Goal: Task Accomplishment & Management: Complete application form

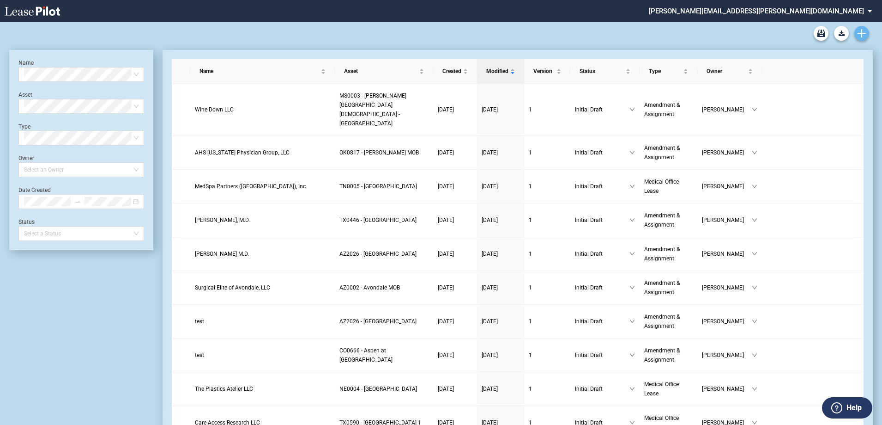
click at [867, 30] on link "Create new document" at bounding box center [862, 33] width 15 height 15
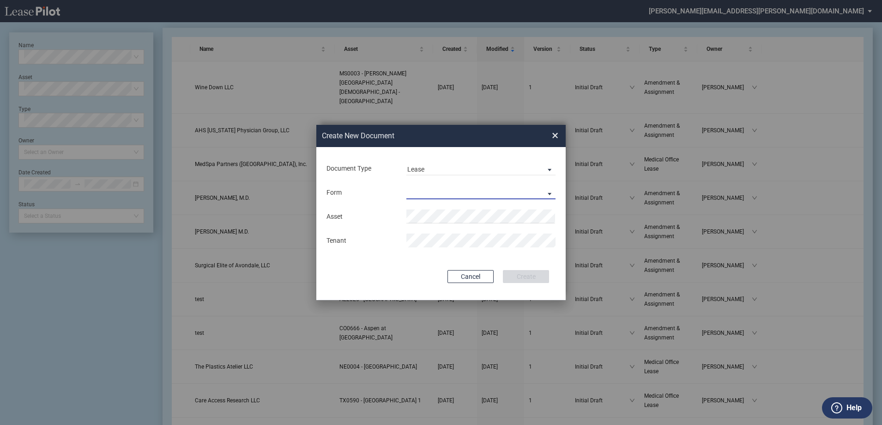
click at [507, 190] on md-select "Medical Office Lease Scottsdale Lease Louisville Lease 1370 Medical Place Lease…" at bounding box center [481, 192] width 149 height 14
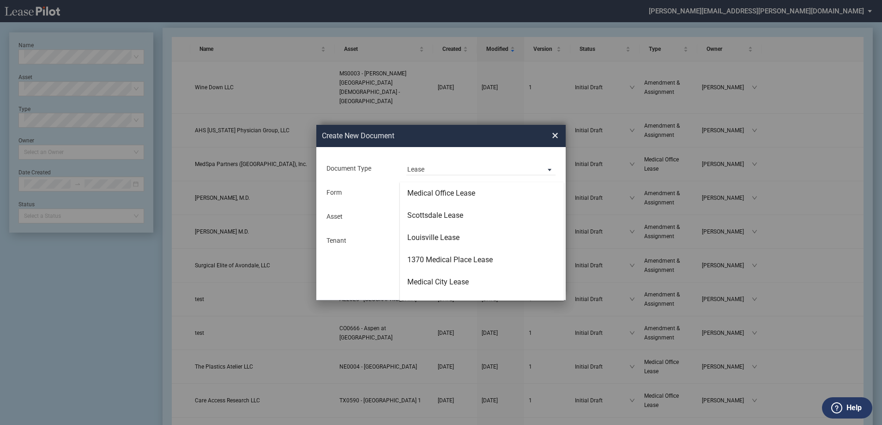
click at [490, 164] on md-backdrop at bounding box center [441, 223] width 882 height 447
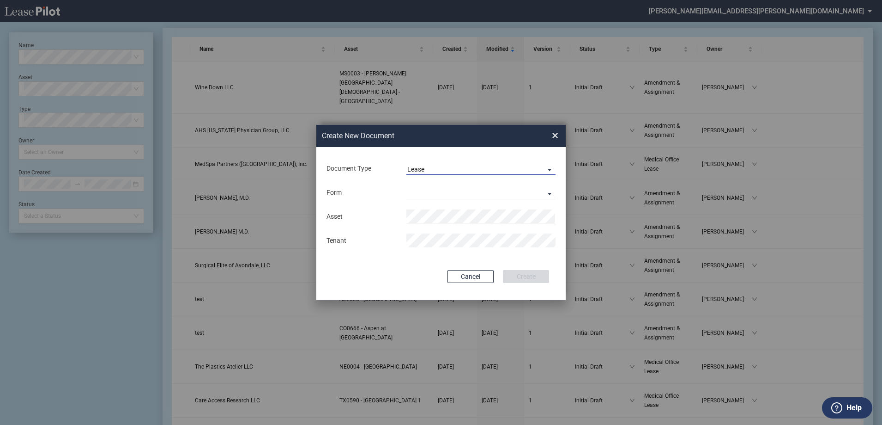
click at [491, 171] on span "Lease" at bounding box center [473, 169] width 133 height 9
click at [490, 186] on md-option "Amendment" at bounding box center [482, 191] width 164 height 22
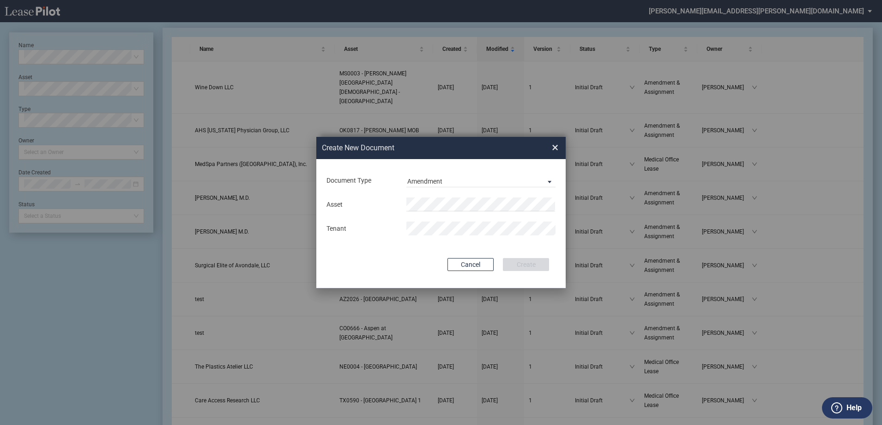
click at [467, 212] on md-input-container "Asset" at bounding box center [441, 204] width 231 height 16
click at [0, 0] on span "0239 - Gateway" at bounding box center [0, 0] width 0 height 0
click at [480, 211] on div "Asset Clear Tenant" at bounding box center [441, 216] width 231 height 48
drag, startPoint x: 485, startPoint y: 214, endPoint x: 331, endPoint y: 189, distance: 156.3
click at [331, 189] on div "Document Type Amendment Deal Type Office Deal Type Office Form Amendment & Assi…" at bounding box center [440, 223] width 249 height 129
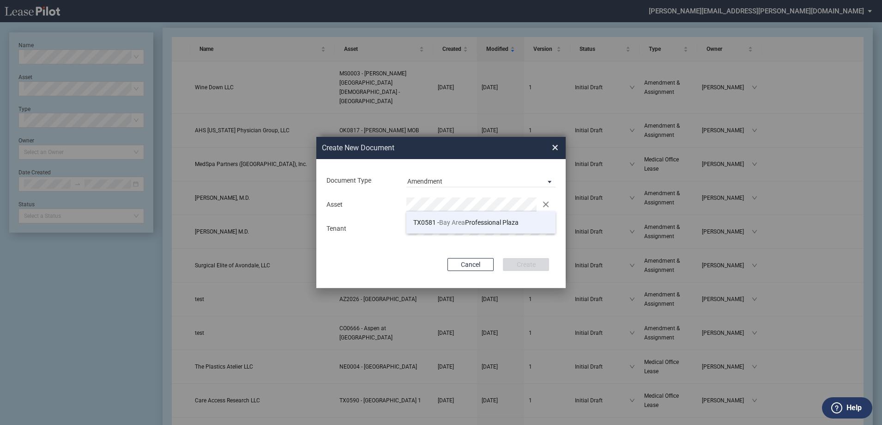
click at [516, 228] on li "TX0581 - Bay Area Professional Plaza" at bounding box center [481, 222] width 149 height 22
click at [530, 267] on button "Create" at bounding box center [526, 264] width 46 height 13
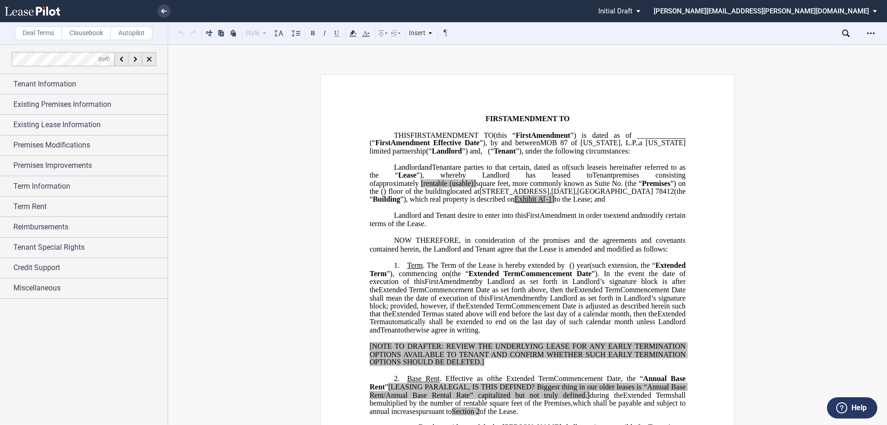
click at [869, 36] on icon "Open Lease options menu" at bounding box center [870, 33] width 7 height 7
click at [817, 54] on div "Download" at bounding box center [813, 49] width 129 height 12
click at [93, 84] on div "Tenant Information" at bounding box center [90, 84] width 154 height 11
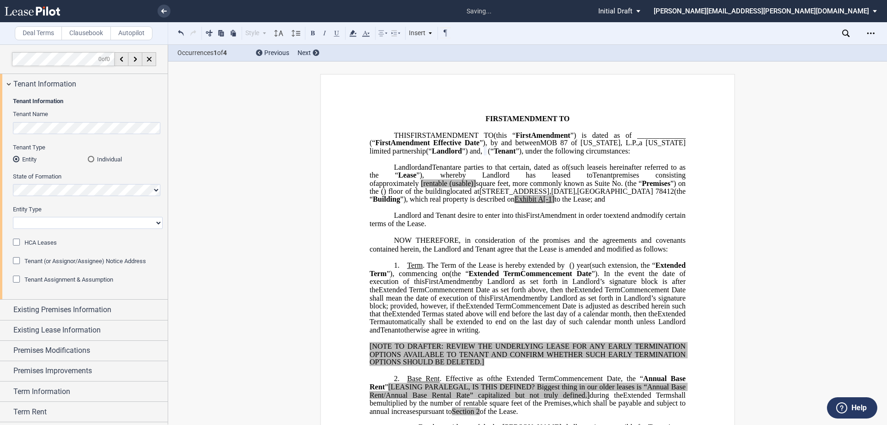
click at [54, 223] on select "Corporation Limited Liability Company General Partnership Limited Partnership O…" at bounding box center [88, 223] width 150 height 12
select select "Other"
click at [13, 217] on select "Corporation Limited Liability Company General Partnership Limited Partnership O…" at bounding box center [88, 223] width 150 height 12
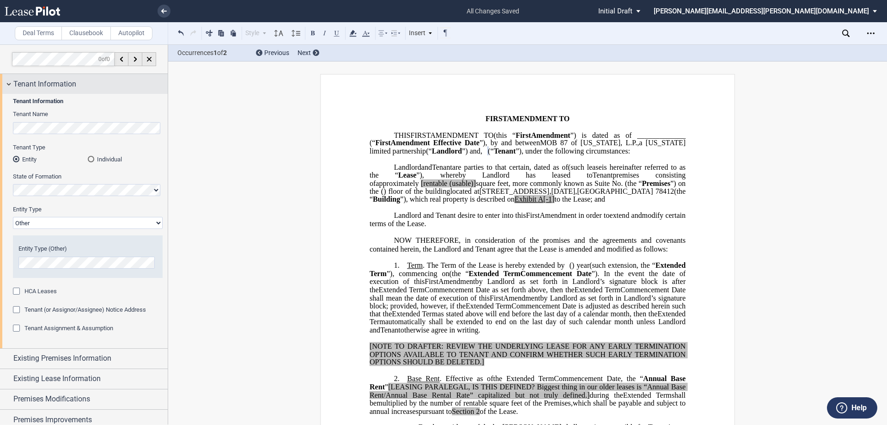
click at [75, 86] on span "Tenant Information" at bounding box center [44, 84] width 63 height 11
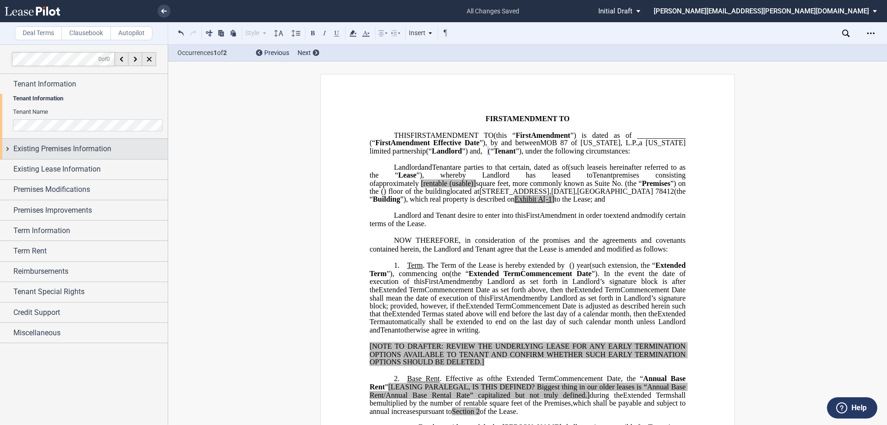
click at [80, 143] on span "Existing Premises Information" at bounding box center [62, 148] width 98 height 11
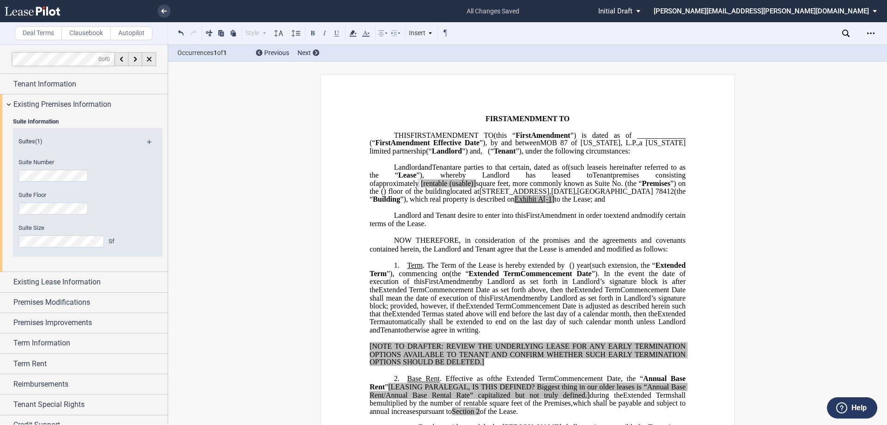
click at [476, 187] on span "(usable)]" at bounding box center [463, 183] width 26 height 8
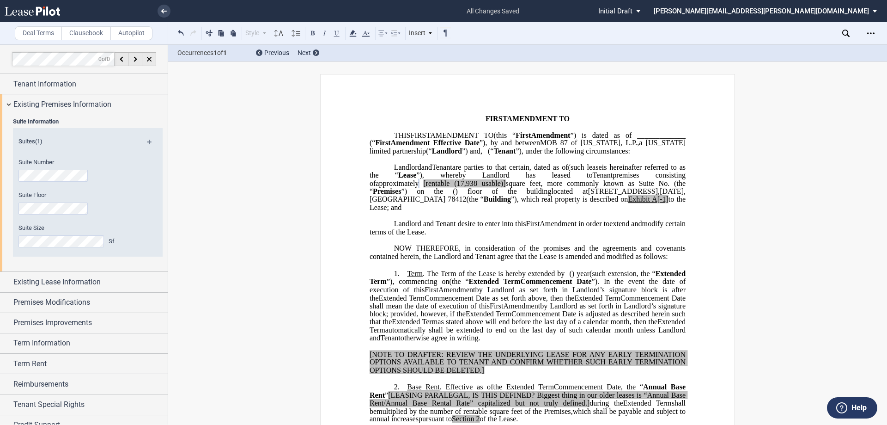
click at [646, 187] on span "square feet, more commonly known as Suite No." at bounding box center [588, 183] width 164 height 8
click at [74, 109] on span "Existing Premises Information" at bounding box center [62, 104] width 98 height 11
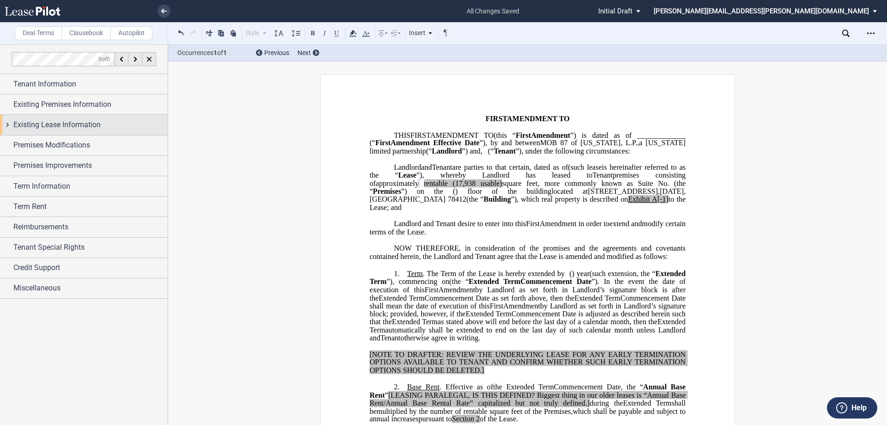
click at [84, 127] on span "Existing Lease Information" at bounding box center [56, 124] width 87 height 11
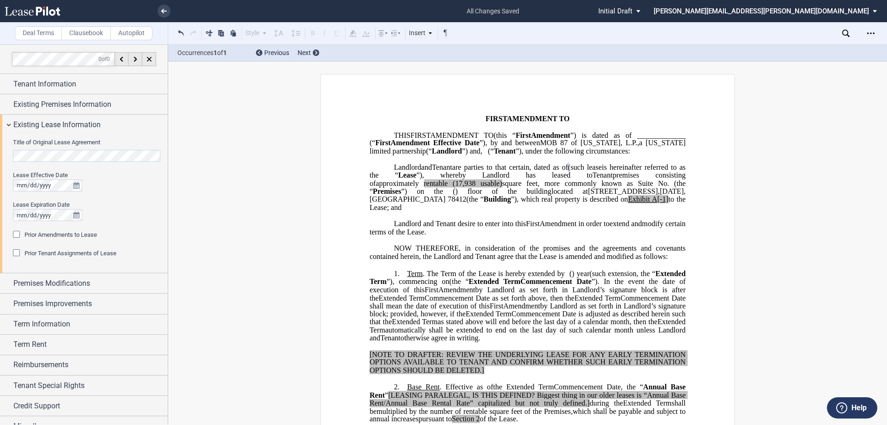
click at [19, 233] on div "Prior Amendments to Lease" at bounding box center [17, 235] width 9 height 9
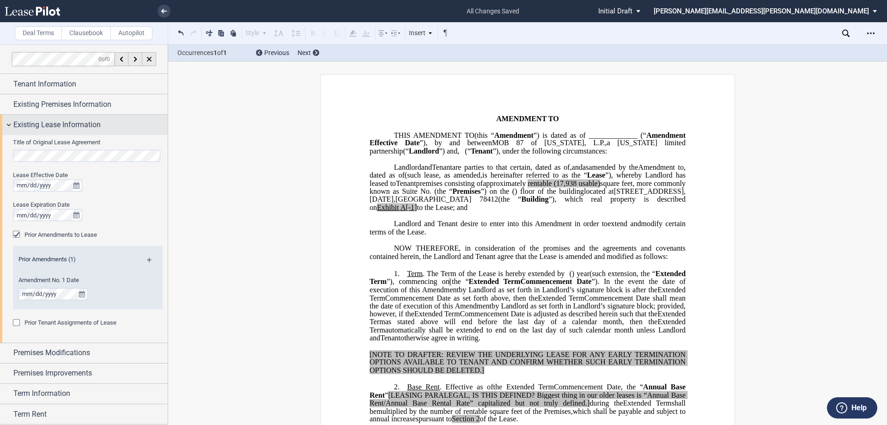
click at [57, 121] on span "Existing Lease Information" at bounding box center [56, 124] width 87 height 11
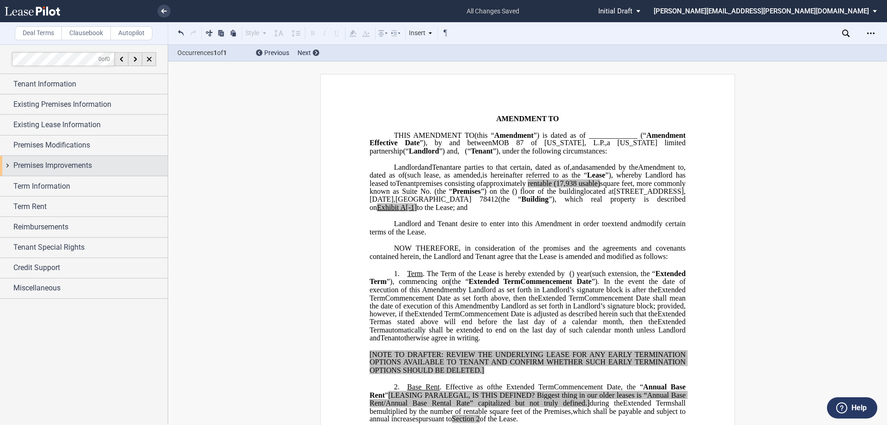
click at [109, 166] on div "Premises Improvements" at bounding box center [90, 165] width 154 height 11
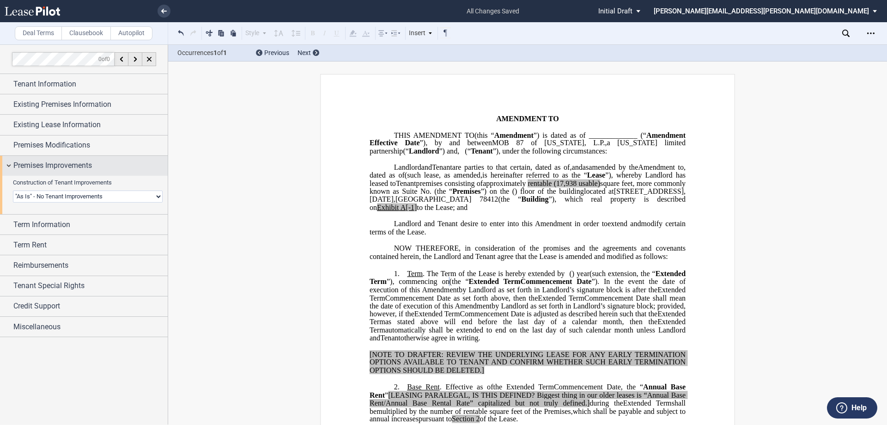
click at [109, 166] on div "Premises Improvements" at bounding box center [90, 165] width 154 height 11
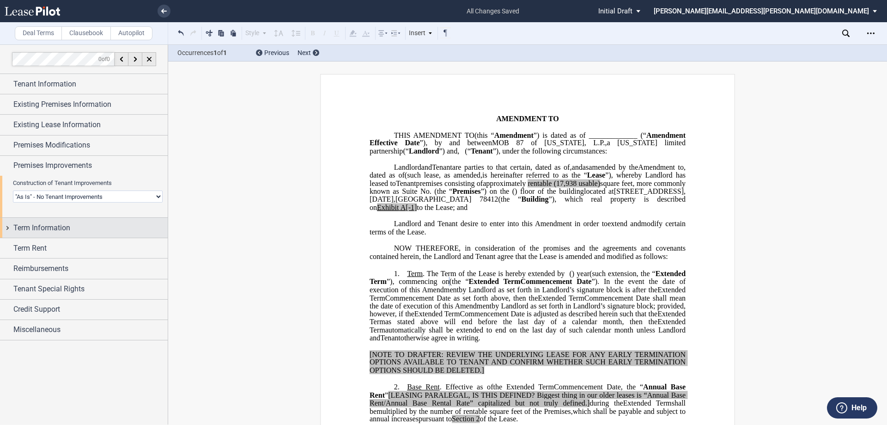
click at [81, 222] on div "Term Information" at bounding box center [90, 227] width 154 height 11
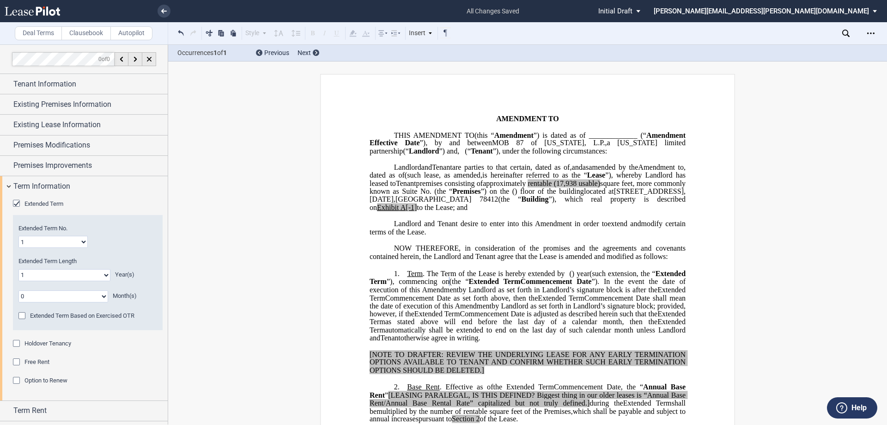
click at [64, 243] on select "1 2 3 4 5 6 7 8 9 10 11 12 13 14 15 16 17 18 19 20" at bounding box center [52, 242] width 69 height 12
click at [18, 236] on select "1 2 3 4 5 6 7 8 9 10 11 12 13 14 15 16 17 18 19 20" at bounding box center [52, 242] width 69 height 12
click at [66, 274] on select "0 1 2 3 4 5 6 7 8 9 10 11 12 13 14 15 16 17 18 19 20" at bounding box center [64, 275] width 92 height 12
select select "number:3"
click at [18, 269] on select "0 1 2 3 4 5 6 7 8 9 10 11 12 13 14 15 16 17 18 19 20" at bounding box center [64, 275] width 92 height 12
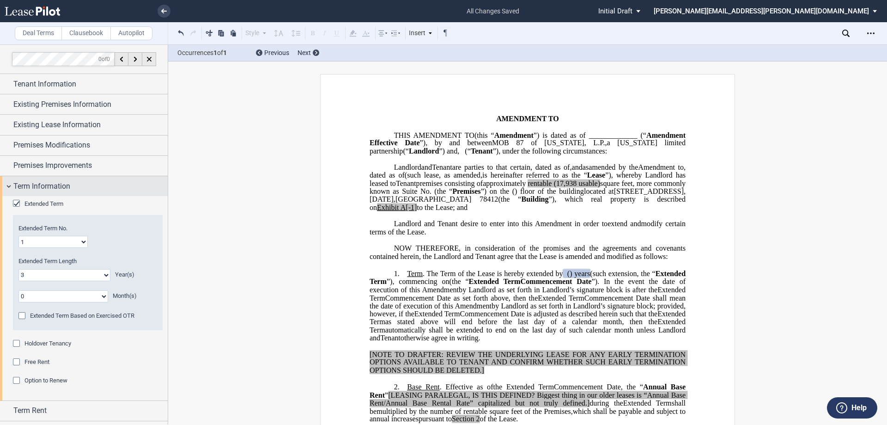
click at [90, 188] on div "Term Information" at bounding box center [90, 186] width 154 height 11
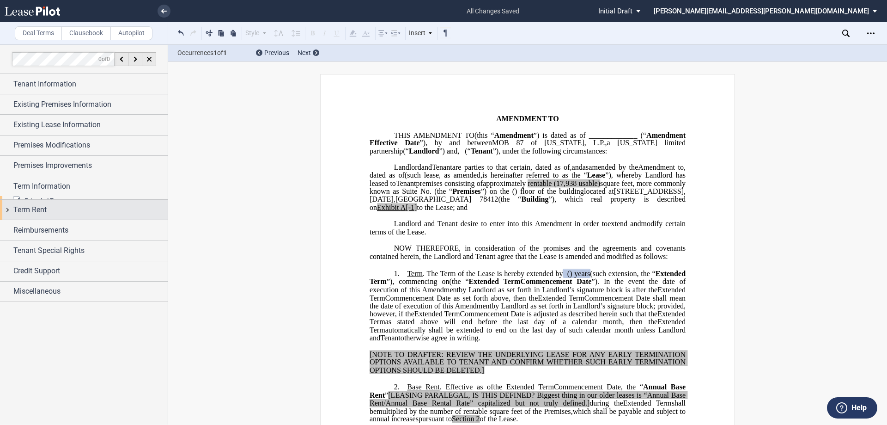
click at [95, 209] on div "Term Rent" at bounding box center [90, 209] width 154 height 11
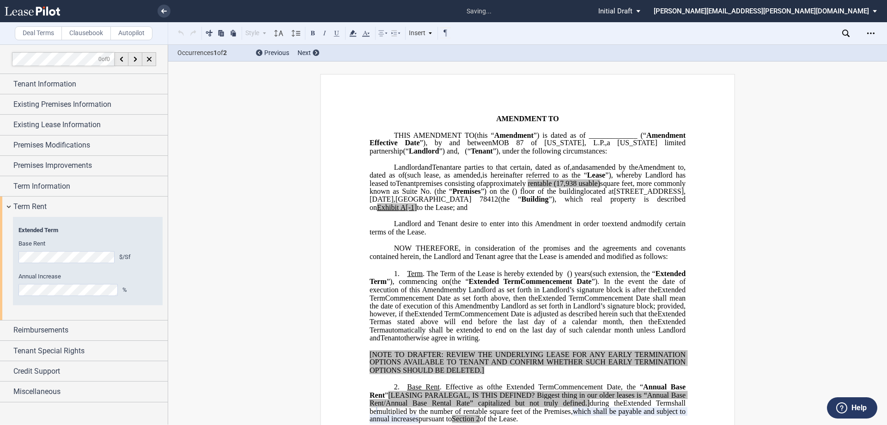
scroll to position [221, 0]
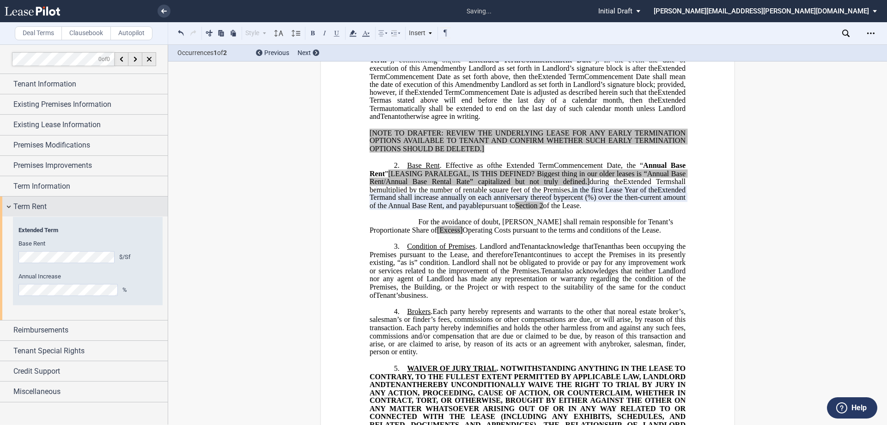
click at [66, 207] on div "Term Rent" at bounding box center [90, 206] width 154 height 11
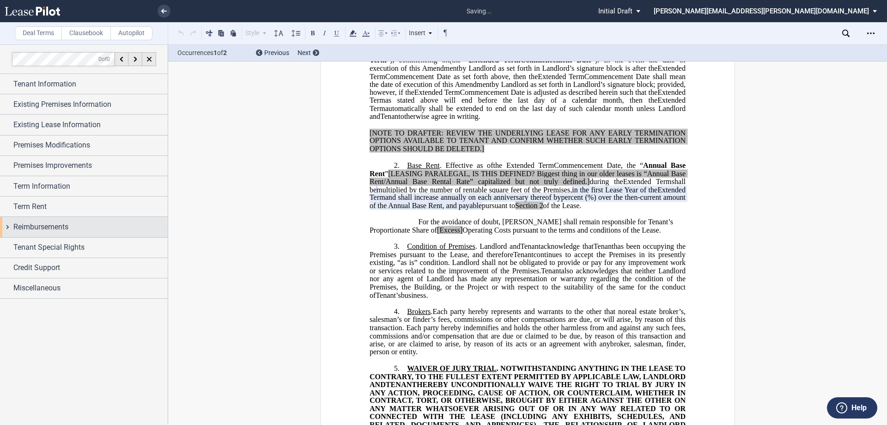
click at [68, 231] on span "Reimbursements" at bounding box center [40, 226] width 55 height 11
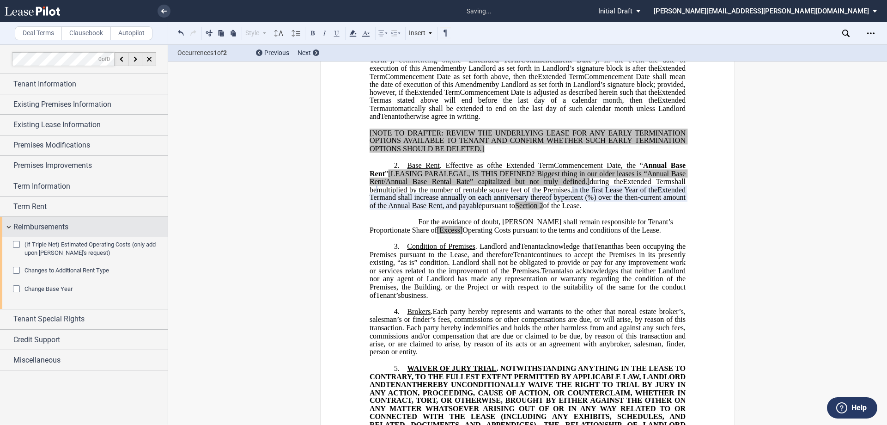
click at [68, 227] on span "Reimbursements" at bounding box center [40, 226] width 55 height 11
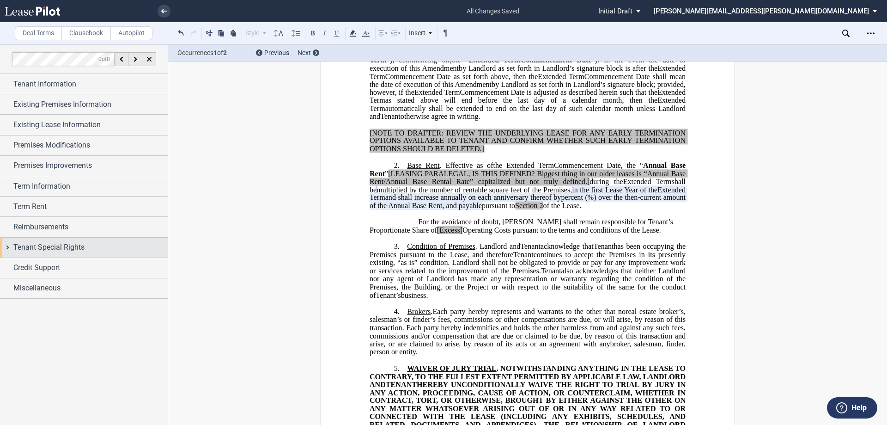
click at [64, 251] on span "Tenant Special Rights" at bounding box center [48, 247] width 71 height 11
click at [67, 249] on span "Tenant Special Rights" at bounding box center [48, 247] width 71 height 11
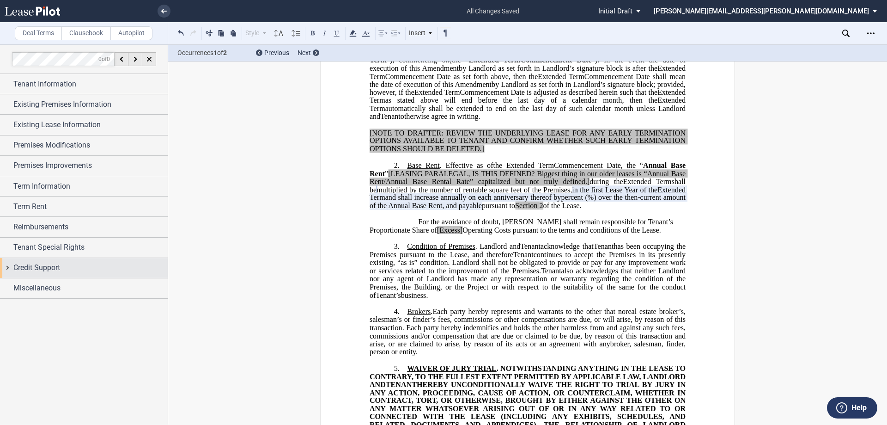
click at [55, 268] on span "Credit Support" at bounding box center [36, 267] width 47 height 11
click at [91, 269] on div "Credit Support" at bounding box center [90, 267] width 154 height 11
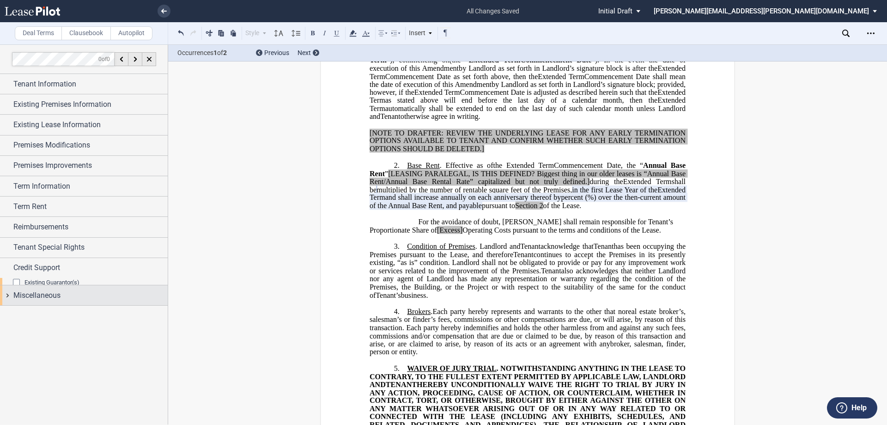
click at [88, 294] on div "Miscellaneous" at bounding box center [84, 295] width 168 height 20
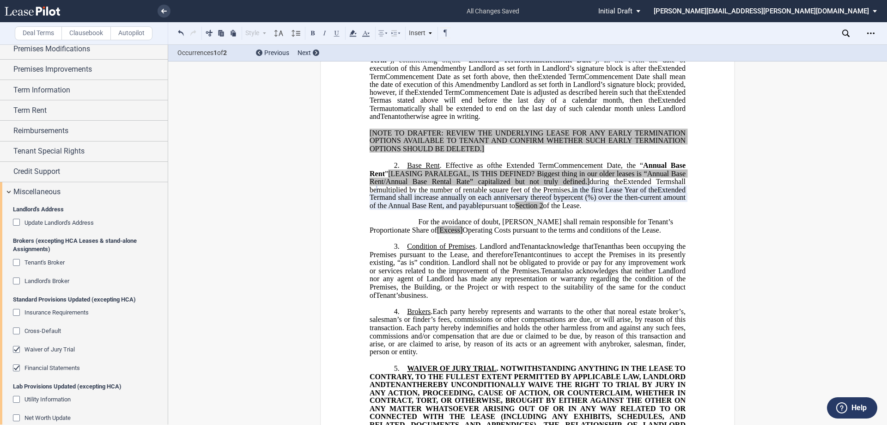
scroll to position [248, 0]
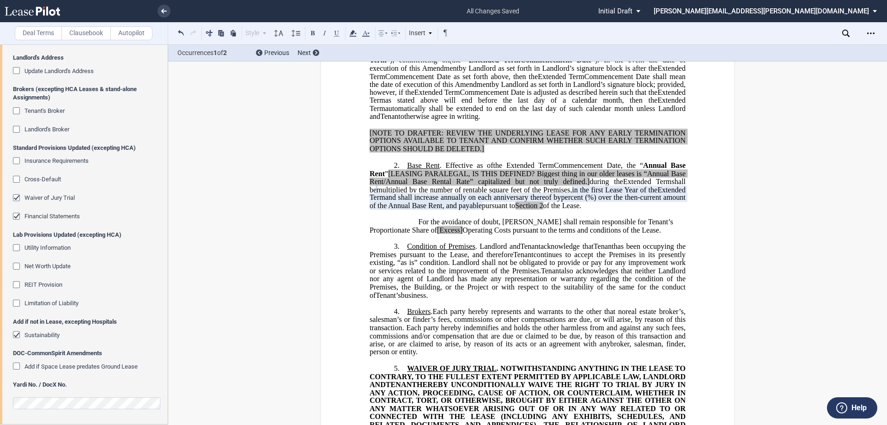
click at [15, 213] on div "Financial Statements" at bounding box center [17, 217] width 9 height 9
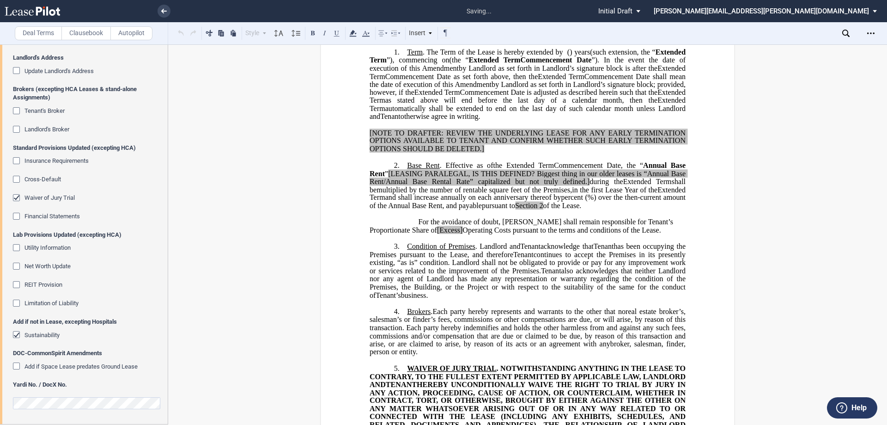
scroll to position [0, 0]
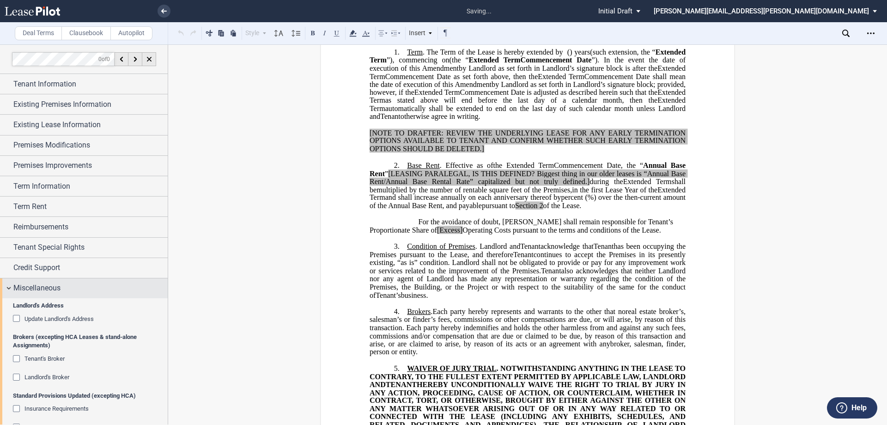
click at [62, 295] on div "Miscellaneous" at bounding box center [84, 288] width 168 height 20
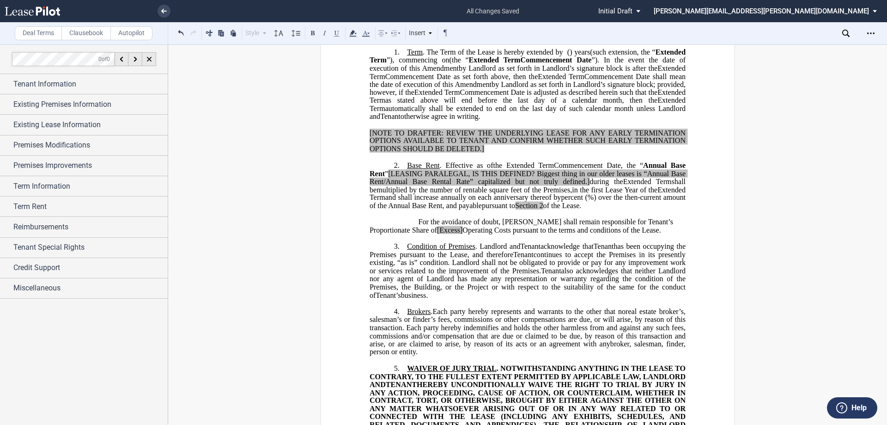
drag, startPoint x: 397, startPoint y: 247, endPoint x: 429, endPoint y: 242, distance: 31.8
click at [437, 234] on span "[Excess]" at bounding box center [450, 229] width 26 height 8
click at [437, 234] on span "Excess]" at bounding box center [448, 229] width 23 height 8
click at [381, 177] on span "Annual Base Rent" at bounding box center [529, 169] width 318 height 16
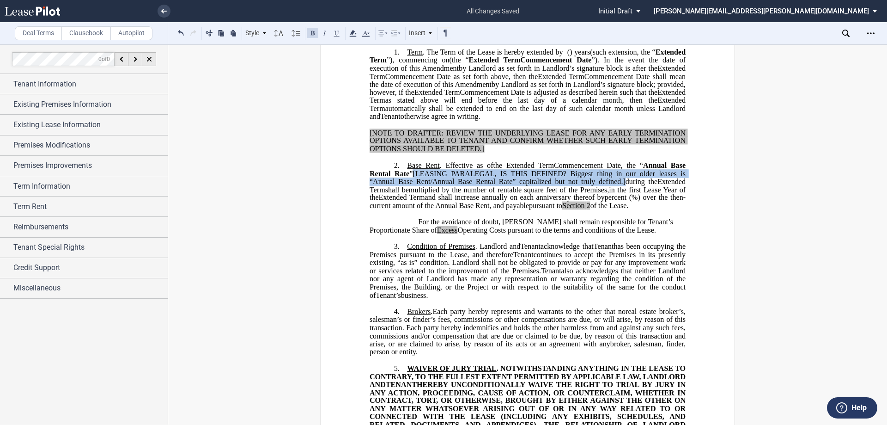
drag, startPoint x: 413, startPoint y: 188, endPoint x: 619, endPoint y: 199, distance: 205.9
click at [619, 185] on span ", the “ Annual Base Rental Rate ” [LEASING PARALEGAL, IS THIS DEFINED? Biggest …" at bounding box center [529, 173] width 318 height 24
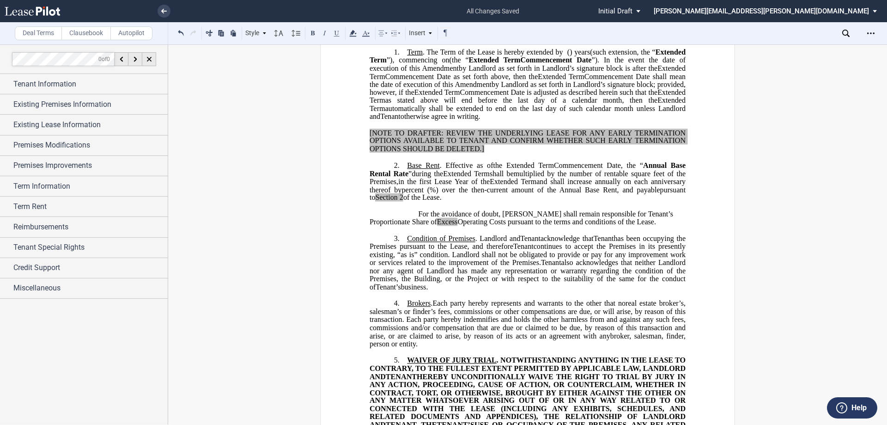
click at [430, 194] on span "%) over the then-current amount of the Annual Base Rent, and payable" at bounding box center [545, 189] width 231 height 8
click at [587, 194] on span "%) over the then-current amount of the Annual Base Rental Rate, and payable" at bounding box center [543, 189] width 234 height 8
drag, startPoint x: 581, startPoint y: 132, endPoint x: 677, endPoint y: 75, distance: 112.3
click at [677, 75] on p "1. Term . The Term of the Lease is hereby extended by [__________] ﻿ ﻿ ( ﻿ ﻿ ) …" at bounding box center [528, 84] width 316 height 73
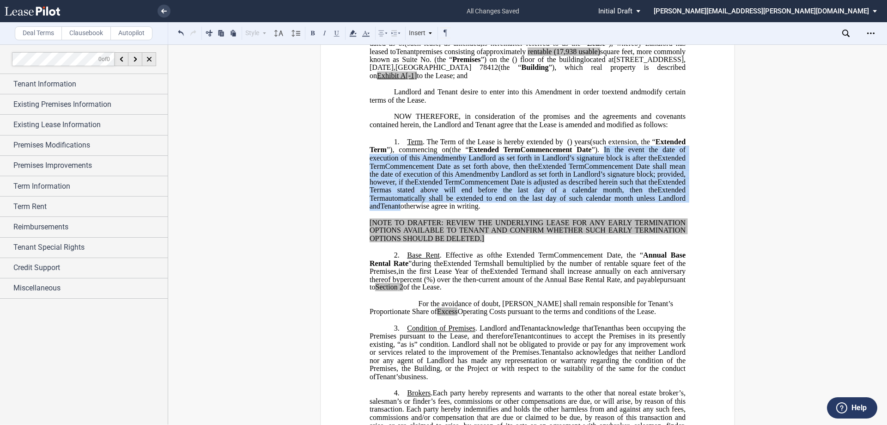
scroll to position [36, 0]
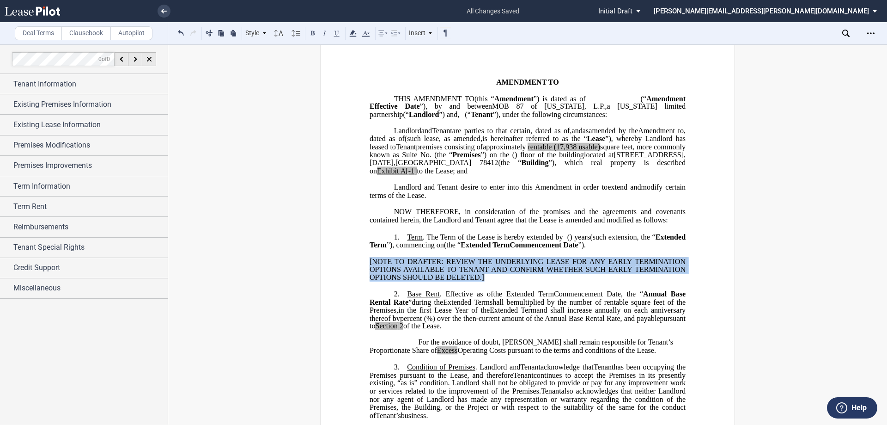
drag, startPoint x: 474, startPoint y: 289, endPoint x: 354, endPoint y: 268, distance: 121.5
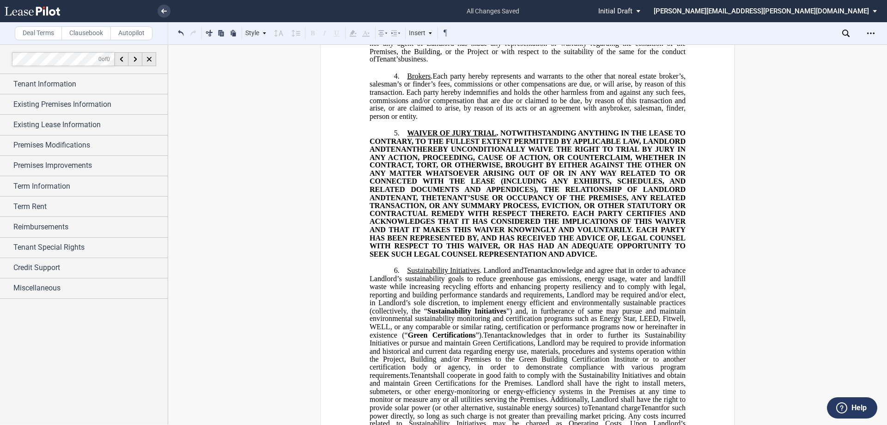
scroll to position [83, 0]
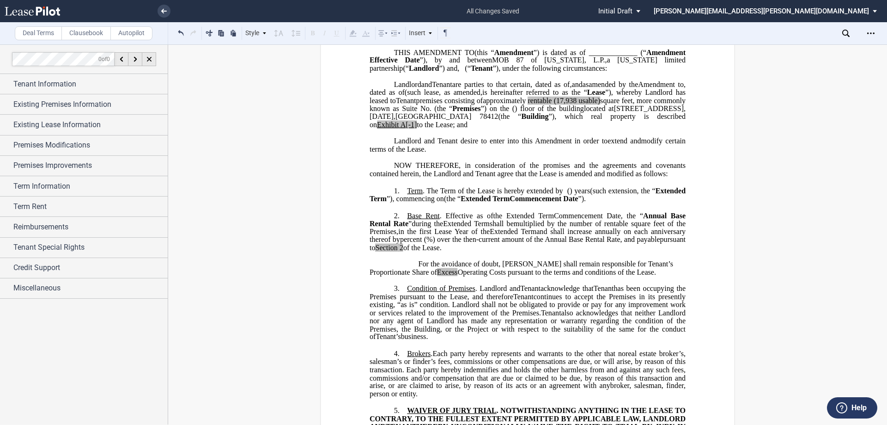
drag, startPoint x: 494, startPoint y: 142, endPoint x: 547, endPoint y: 139, distance: 52.3
click at [468, 129] on span "to the Lease; and" at bounding box center [442, 125] width 51 height 8
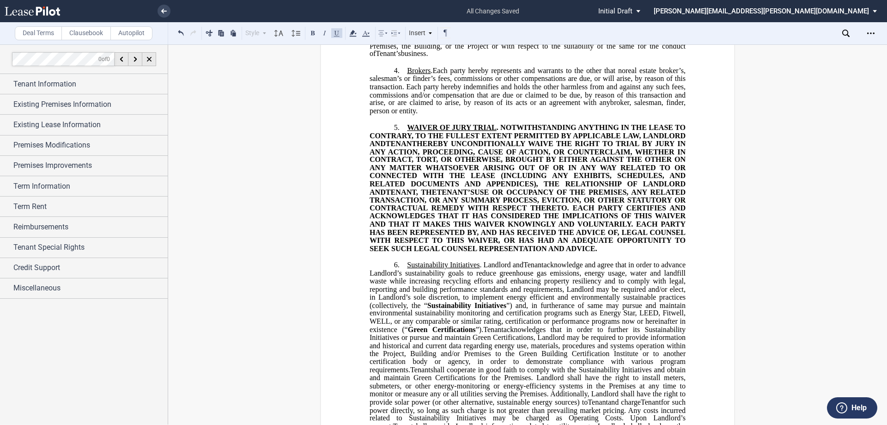
scroll to position [0, 0]
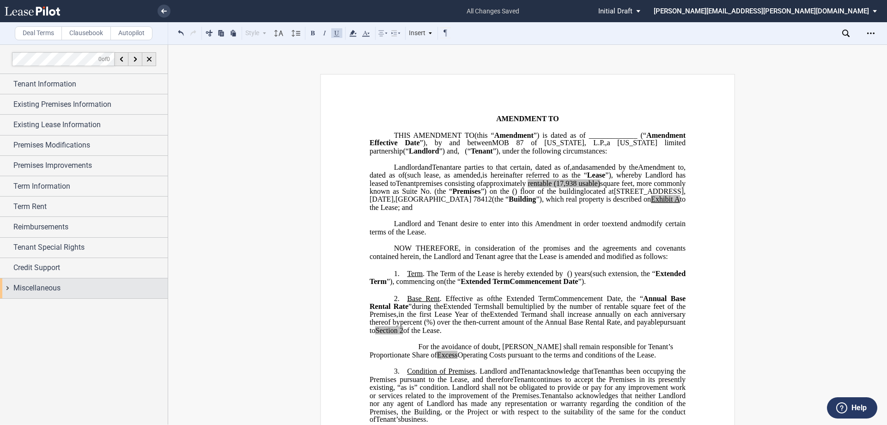
click at [88, 288] on div "Miscellaneous" at bounding box center [90, 287] width 154 height 11
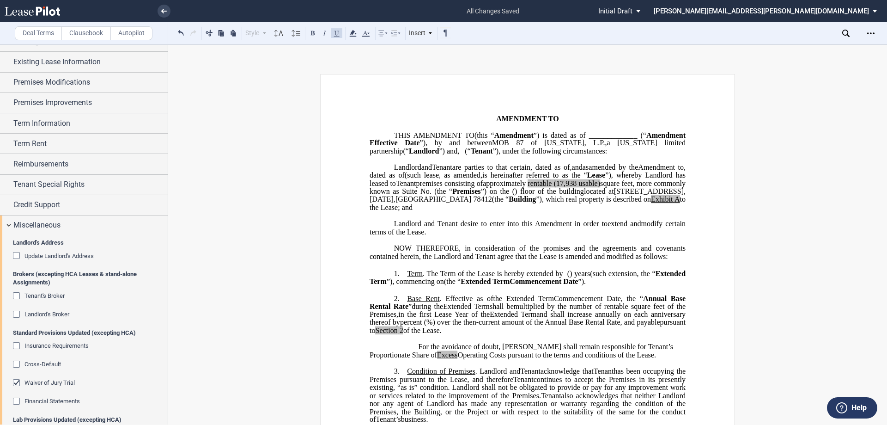
scroll to position [248, 0]
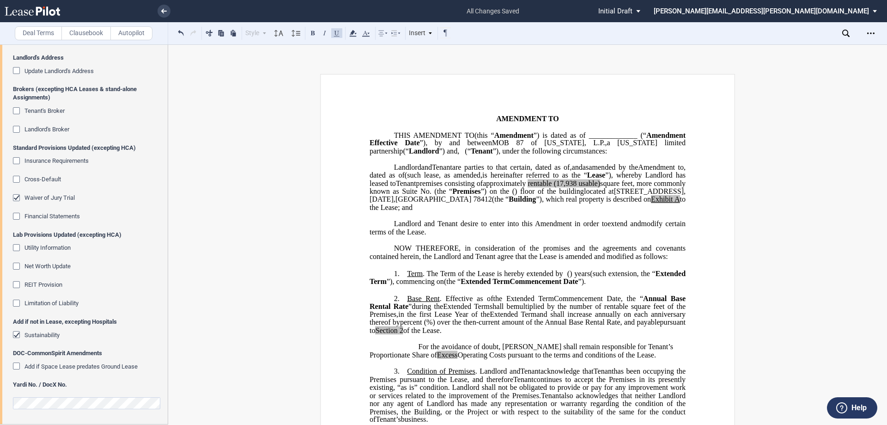
drag, startPoint x: 16, startPoint y: 130, endPoint x: 23, endPoint y: 138, distance: 10.5
click at [16, 130] on div "Landlord's Broker" at bounding box center [17, 130] width 9 height 9
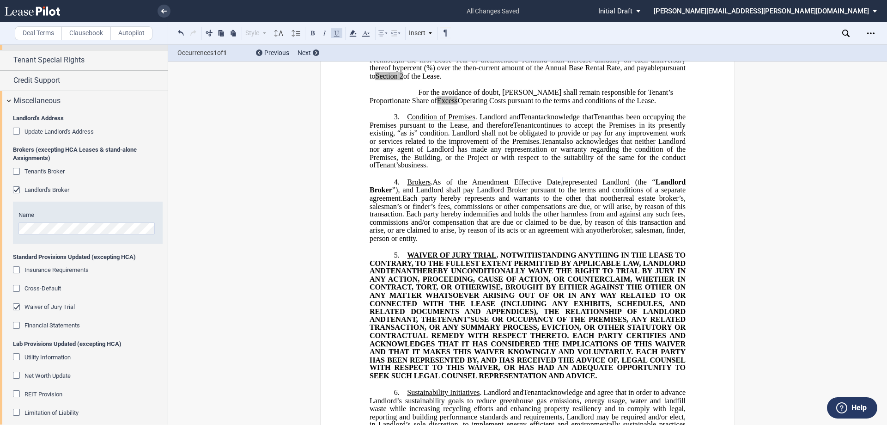
scroll to position [109, 0]
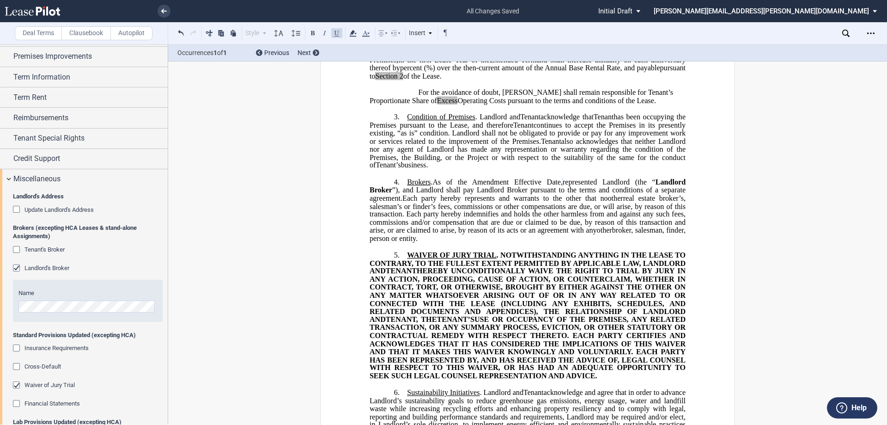
click at [90, 191] on div "Landlord's Address Update Landlord's Address Lab Landlord Address OM Landlord A…" at bounding box center [84, 400] width 168 height 422
click at [86, 184] on div "Miscellaneous" at bounding box center [90, 178] width 154 height 11
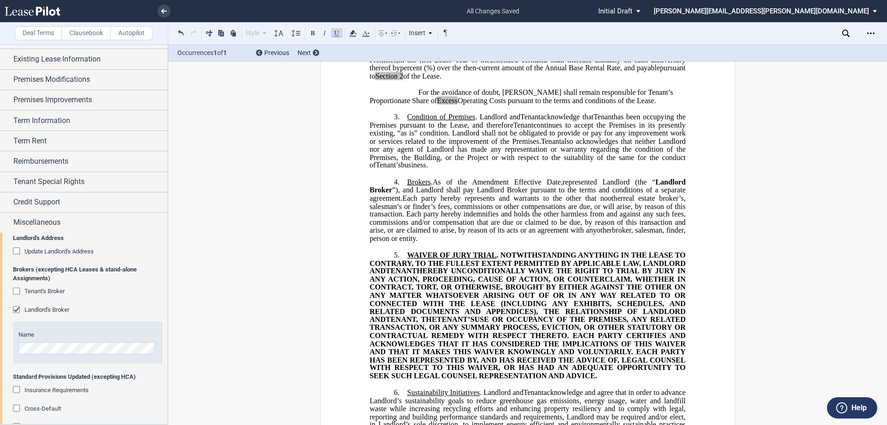
scroll to position [0, 0]
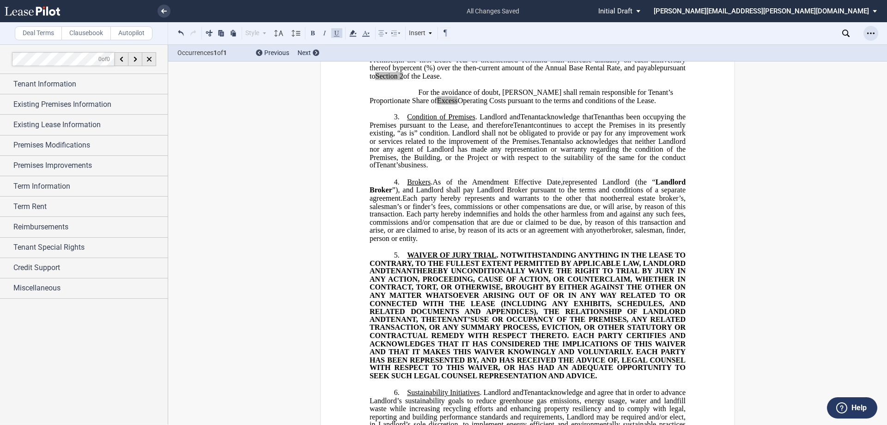
click at [873, 36] on icon "Open Lease options menu" at bounding box center [870, 33] width 7 height 7
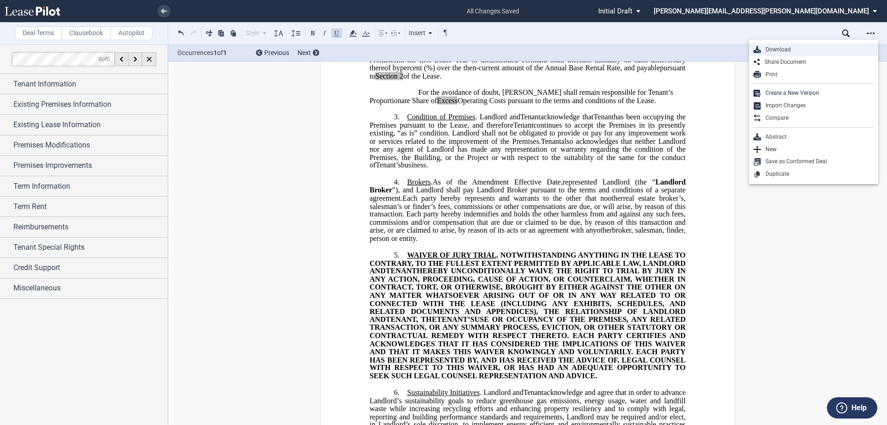
click at [788, 53] on div "Download" at bounding box center [817, 50] width 113 height 8
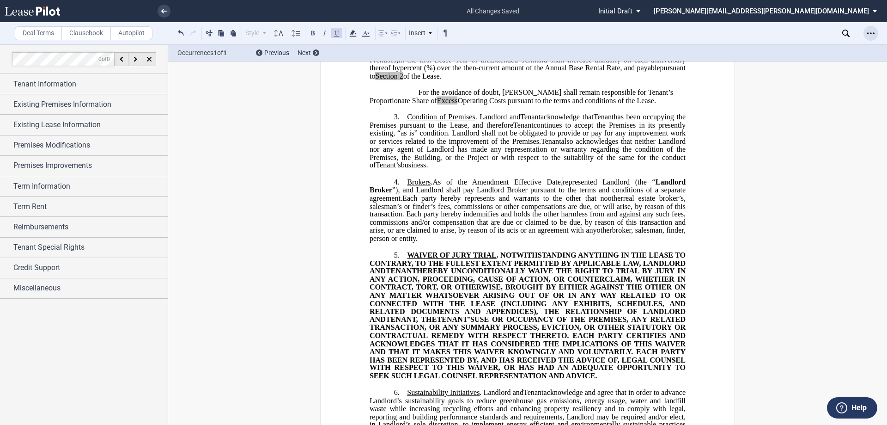
click at [867, 30] on div "Open Lease options menu" at bounding box center [870, 33] width 15 height 15
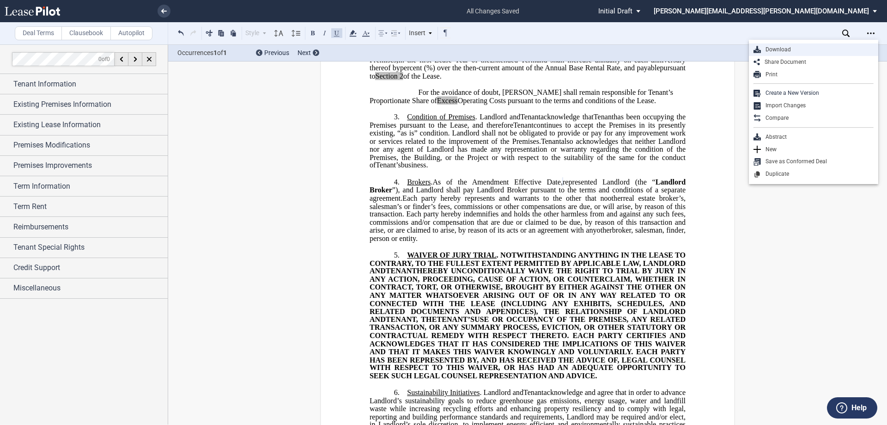
click at [861, 47] on div "Download" at bounding box center [817, 50] width 113 height 8
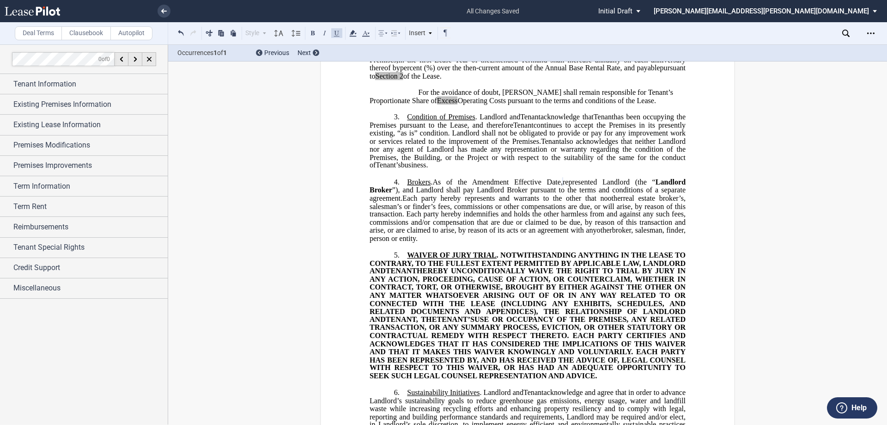
drag, startPoint x: 743, startPoint y: 234, endPoint x: 741, endPoint y: 207, distance: 26.4
